Goal: Task Accomplishment & Management: Manage account settings

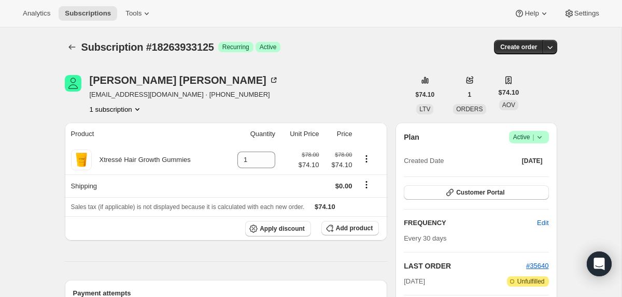
click at [541, 142] on icon at bounding box center [539, 137] width 10 height 10
click at [526, 178] on span "Cancel subscription" at bounding box center [525, 176] width 59 height 8
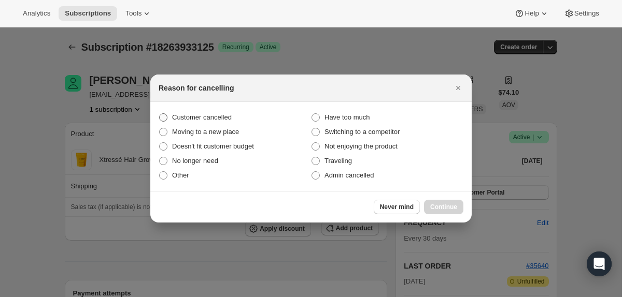
click at [192, 118] on span "Customer cancelled" at bounding box center [202, 117] width 60 height 8
click at [160, 114] on input "Customer cancelled" at bounding box center [159, 113] width 1 height 1
radio input "true"
click at [447, 204] on span "Continue" at bounding box center [443, 207] width 27 height 8
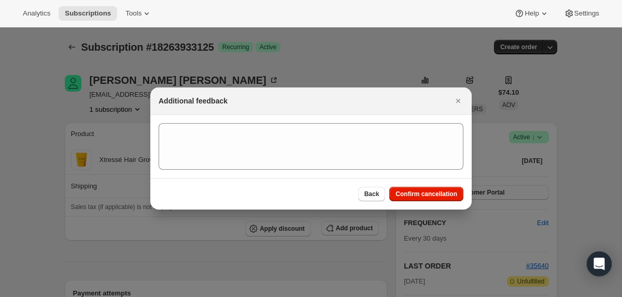
click at [417, 186] on div "Back Confirm cancellation" at bounding box center [310, 194] width 321 height 32
click at [417, 194] on span "Confirm cancellation" at bounding box center [426, 194] width 62 height 8
